Goal: Find specific page/section: Find specific page/section

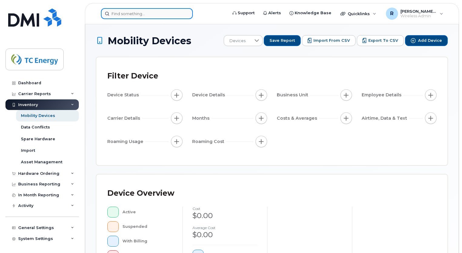
click at [133, 12] on input at bounding box center [147, 13] width 92 height 11
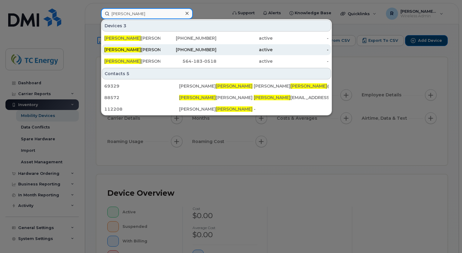
type input "[PERSON_NAME]"
click at [138, 48] on div "[PERSON_NAME]" at bounding box center [132, 50] width 56 height 6
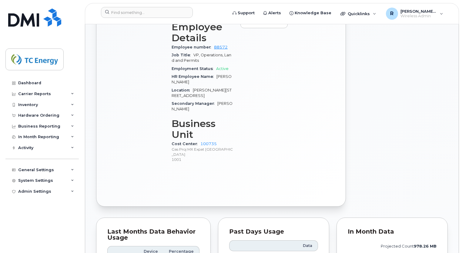
scroll to position [375, 0]
